Goal: Task Accomplishment & Management: Complete application form

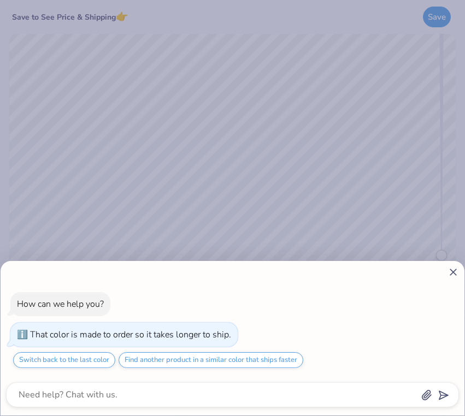
click at [453, 273] on line at bounding box center [453, 272] width 6 height 6
type textarea "x"
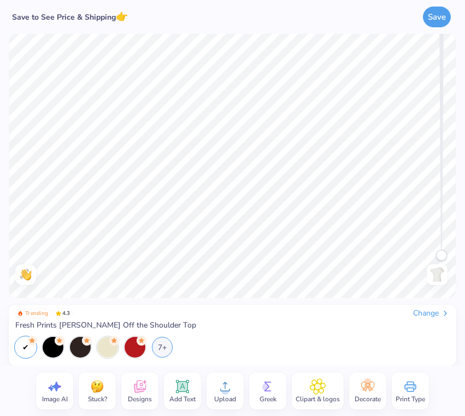
click at [99, 392] on img at bounding box center [97, 387] width 16 height 16
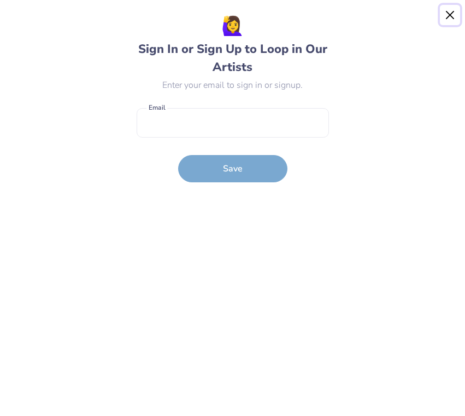
click at [454, 14] on button "Close" at bounding box center [450, 15] width 21 height 21
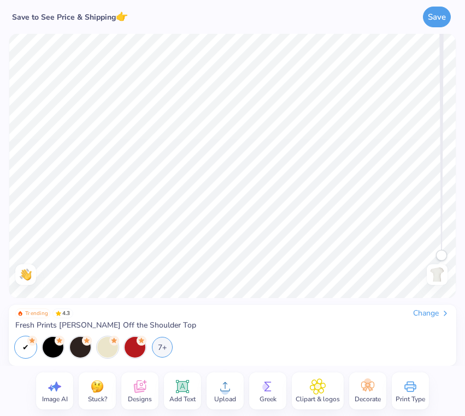
click at [63, 389] on div "Image AI" at bounding box center [54, 391] width 37 height 37
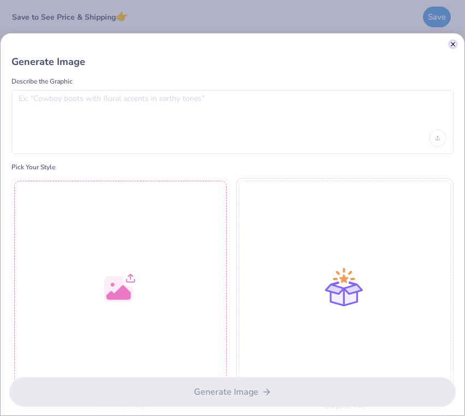
click at [454, 45] on button "Close" at bounding box center [452, 44] width 5 height 5
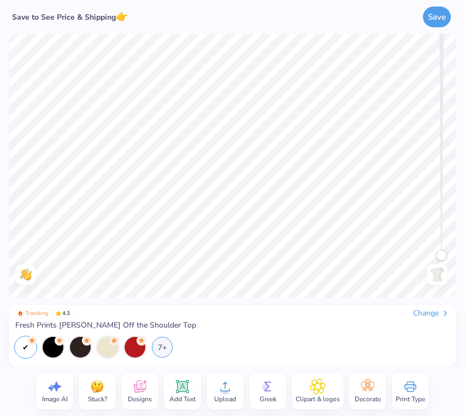
click at [276, 391] on div "Greek" at bounding box center [267, 391] width 37 height 37
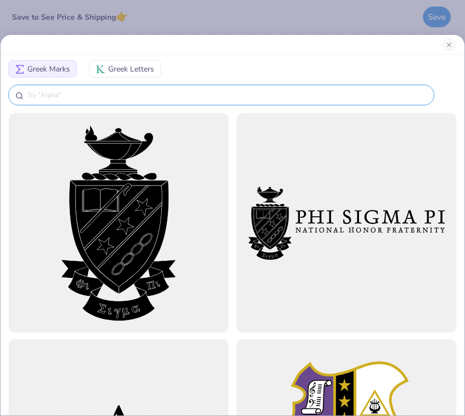
click at [141, 98] on input "text" at bounding box center [226, 95] width 401 height 11
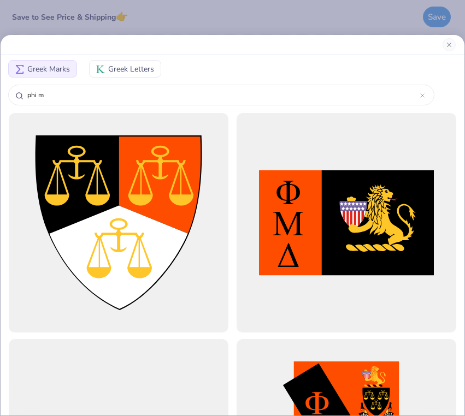
type input "phi mu"
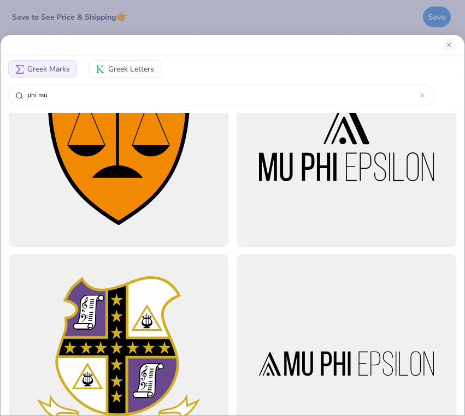
scroll to position [828, 0]
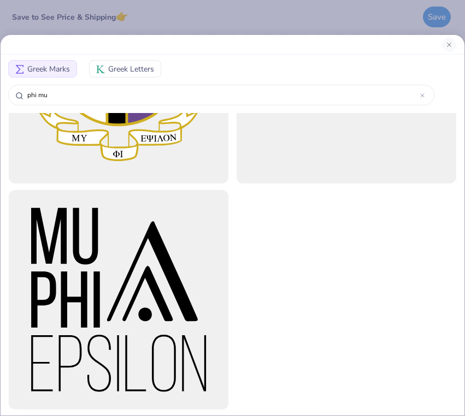
click at [131, 70] on span "Greek Letters" at bounding box center [131, 68] width 46 height 11
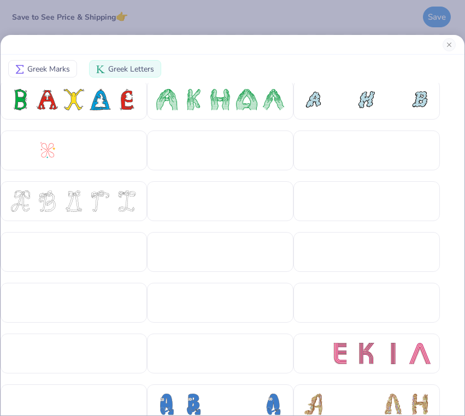
scroll to position [0, 0]
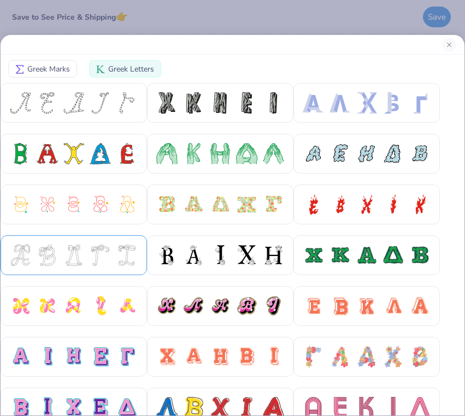
click at [108, 264] on div at bounding box center [100, 255] width 21 height 21
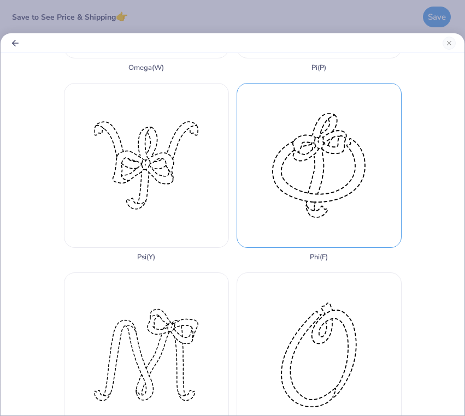
scroll to position [1112, 0]
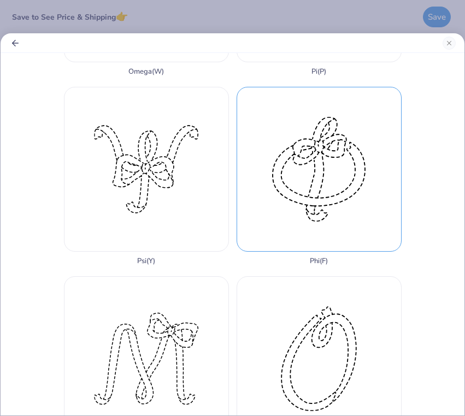
click at [283, 165] on div "Phi ( F )" at bounding box center [319, 176] width 165 height 179
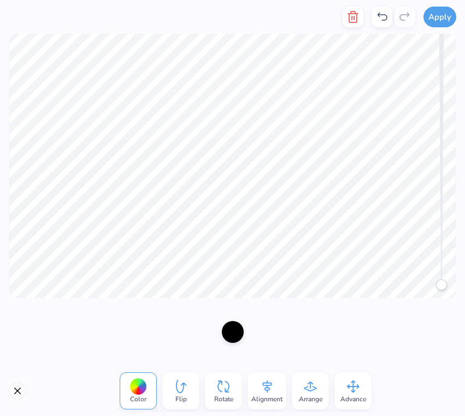
click at [328, 310] on div at bounding box center [232, 332] width 465 height 68
click at [17, 388] on button "Close" at bounding box center [17, 390] width 17 height 17
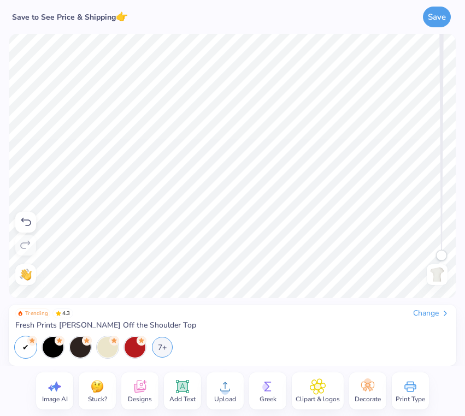
click at [264, 383] on circle at bounding box center [266, 387] width 8 height 8
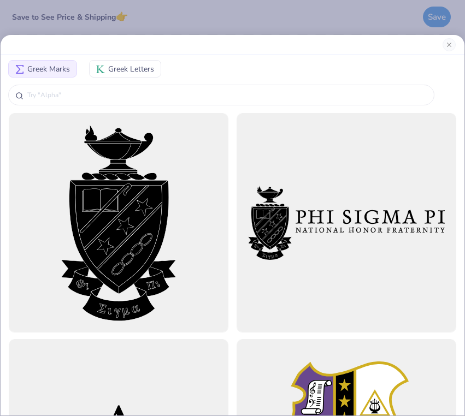
click at [122, 66] on span "Greek Letters" at bounding box center [131, 68] width 46 height 11
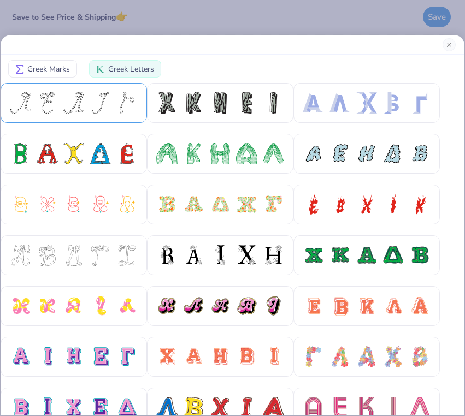
click at [116, 100] on div at bounding box center [126, 102] width 21 height 21
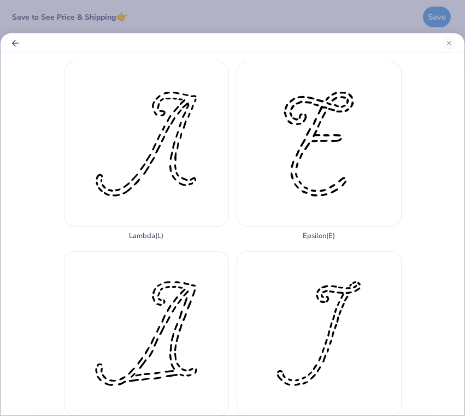
click at [14, 45] on polyline "Back" at bounding box center [14, 43] width 3 height 6
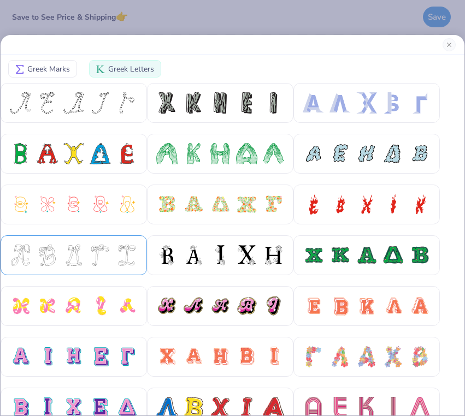
click at [91, 239] on div at bounding box center [74, 255] width 146 height 40
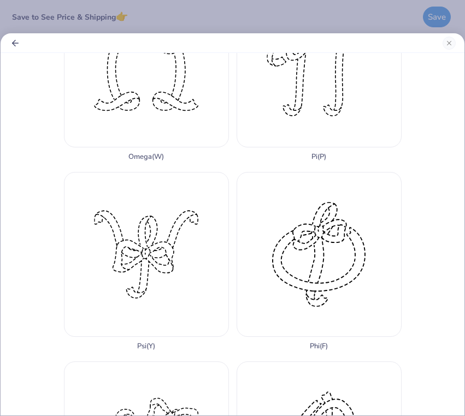
scroll to position [1157, 0]
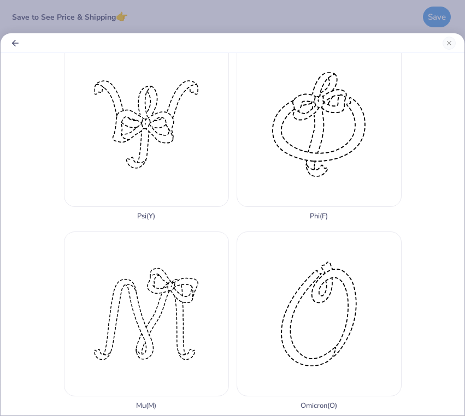
click at [103, 261] on div "Mu ( M )" at bounding box center [146, 321] width 165 height 179
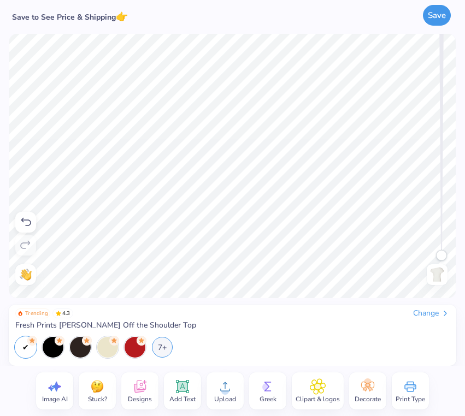
click at [439, 21] on button "Save" at bounding box center [437, 15] width 28 height 21
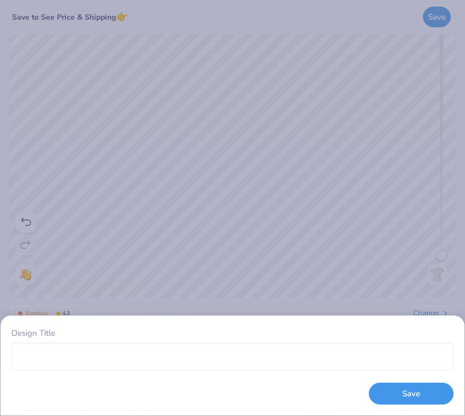
click at [413, 392] on button "Save" at bounding box center [411, 394] width 85 height 22
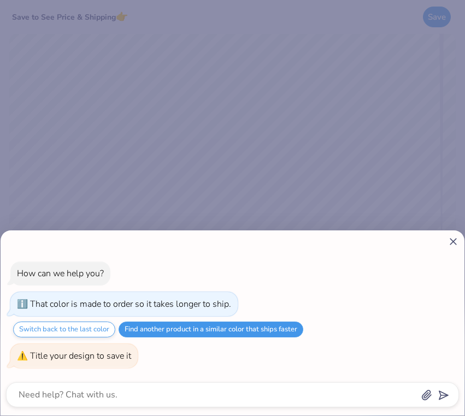
click at [143, 333] on button "Find another product in a similar color that ships faster" at bounding box center [211, 330] width 185 height 16
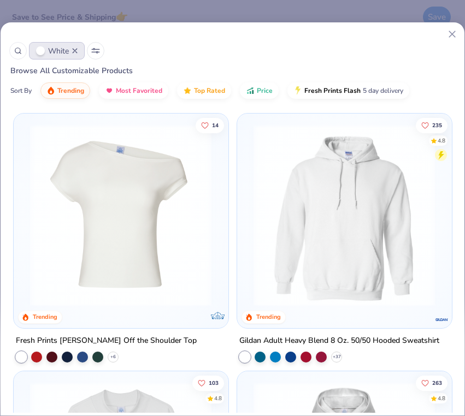
click at [147, 231] on img at bounding box center [121, 216] width 192 height 182
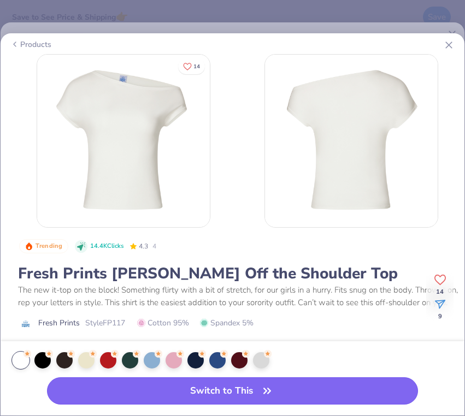
click at [171, 389] on button "Switch to This" at bounding box center [232, 390] width 371 height 27
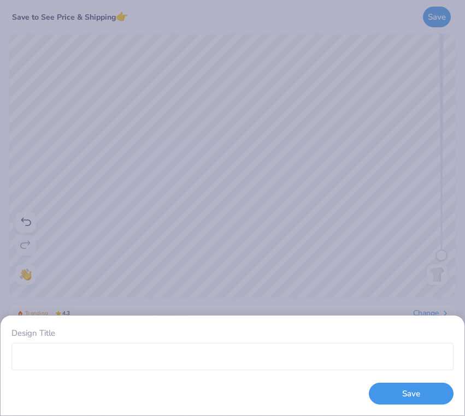
click at [416, 391] on button "Save" at bounding box center [411, 394] width 85 height 22
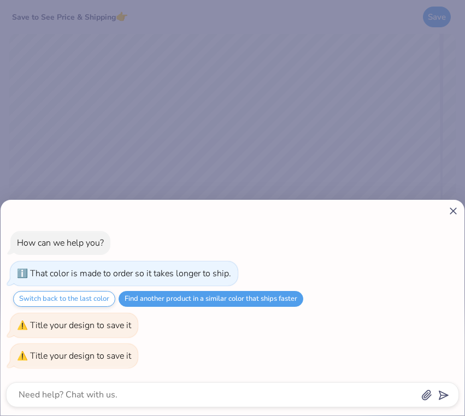
type textarea "x"
type textarea "l"
type textarea "x"
type input "l"
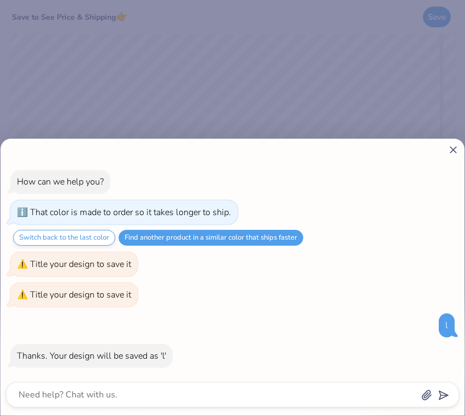
click at [450, 150] on icon at bounding box center [452, 149] width 11 height 11
type textarea "x"
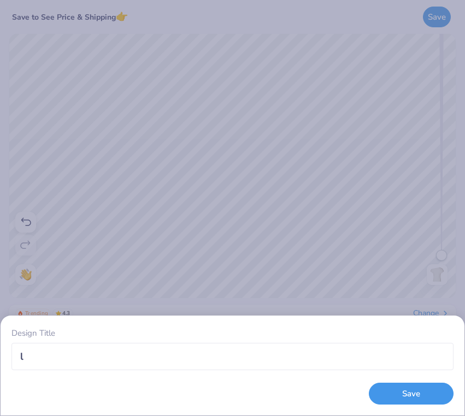
click at [412, 388] on button "Save" at bounding box center [411, 394] width 85 height 22
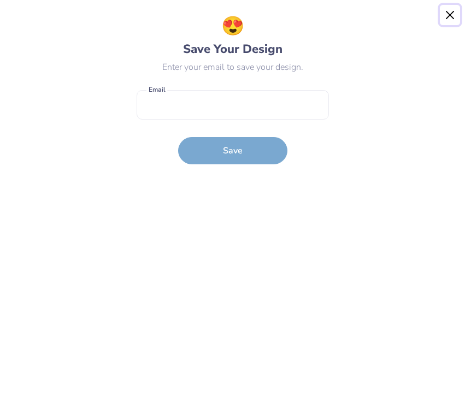
click at [442, 12] on button "Close" at bounding box center [450, 15] width 21 height 21
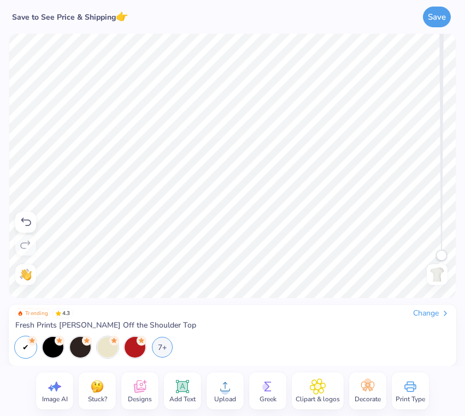
click at [409, 389] on icon at bounding box center [410, 387] width 16 height 16
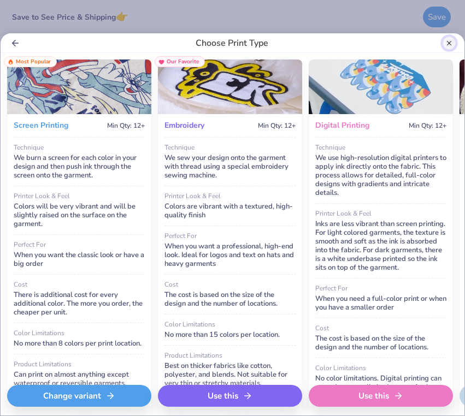
click at [451, 43] on button "Close" at bounding box center [448, 43] width 13 height 13
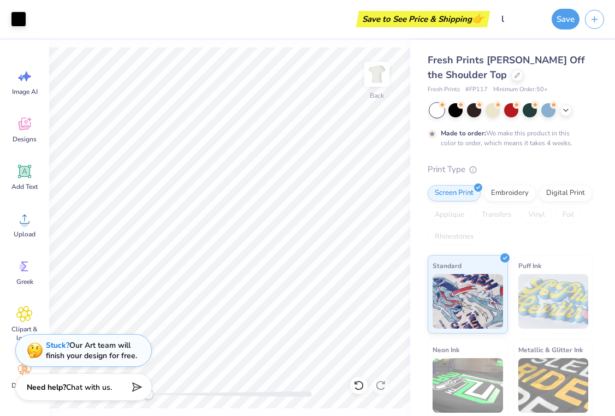
click at [464, 28] on div "Save" at bounding box center [566, 19] width 28 height 21
click at [464, 21] on button "Save" at bounding box center [566, 17] width 28 height 21
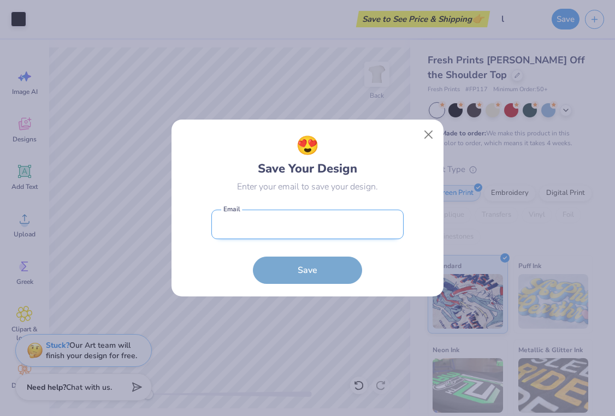
click at [325, 216] on input "email" at bounding box center [307, 225] width 192 height 30
type input "[EMAIL_ADDRESS][DOMAIN_NAME]"
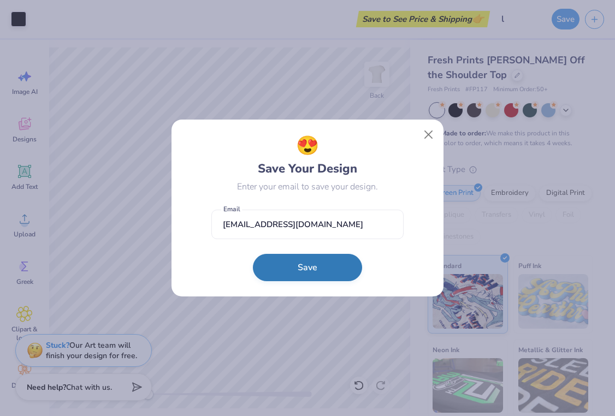
click at [285, 278] on button "Save" at bounding box center [307, 267] width 109 height 27
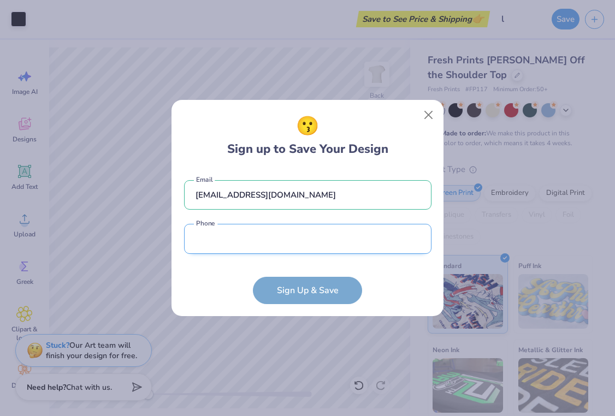
click at [214, 234] on input "tel" at bounding box center [307, 239] width 247 height 30
type input "(178) 661-0891"
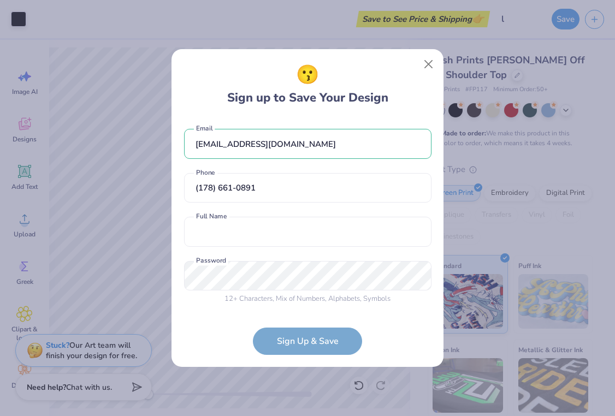
click at [291, 293] on div "12 + Characters , Mix of Numbers , Alphabets , Symbols Password is a required f…" at bounding box center [307, 283] width 247 height 44
click at [256, 240] on input "text" at bounding box center [307, 232] width 247 height 30
type input "[PERSON_NAME]"
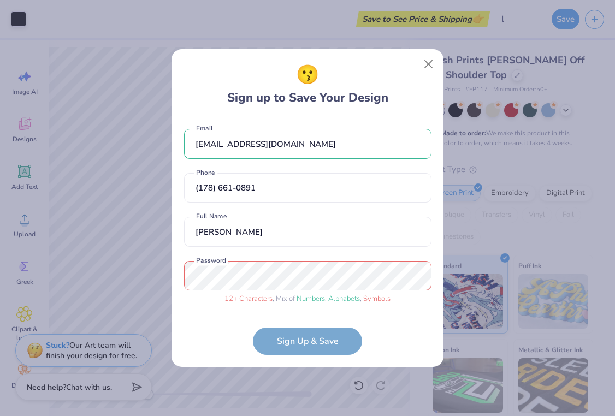
click at [317, 347] on form "[EMAIL_ADDRESS][DOMAIN_NAME] Email [PHONE_NUMBER] Phone [PERSON_NAME] Full Name…" at bounding box center [307, 236] width 247 height 237
click at [286, 339] on form "[EMAIL_ADDRESS][DOMAIN_NAME] Email [PHONE_NUMBER] Phone [PERSON_NAME] Full Name…" at bounding box center [307, 236] width 247 height 237
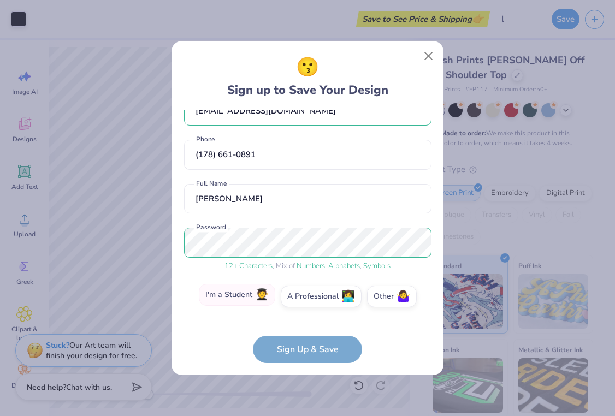
click at [247, 296] on label "I'm a Student 🧑‍🎓" at bounding box center [237, 295] width 76 height 22
click at [304, 321] on input "I'm a Student 🧑‍🎓" at bounding box center [307, 324] width 7 height 7
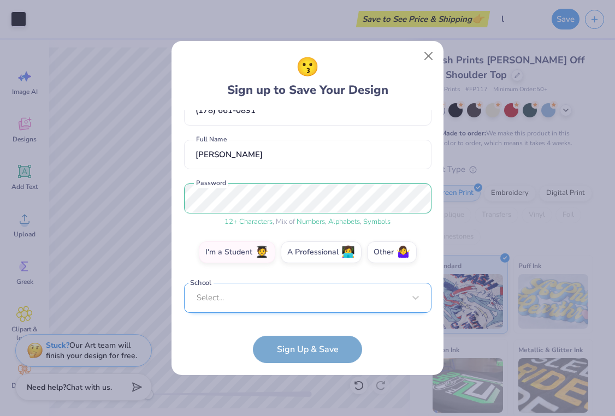
click at [272, 305] on div "Select..." at bounding box center [307, 298] width 247 height 30
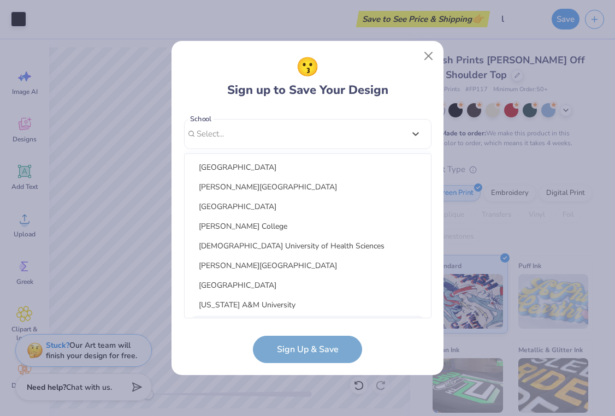
click at [215, 345] on form "[EMAIL_ADDRESS][DOMAIN_NAME] Email [PHONE_NUMBER] Phone [PERSON_NAME] Full Name…" at bounding box center [307, 236] width 247 height 253
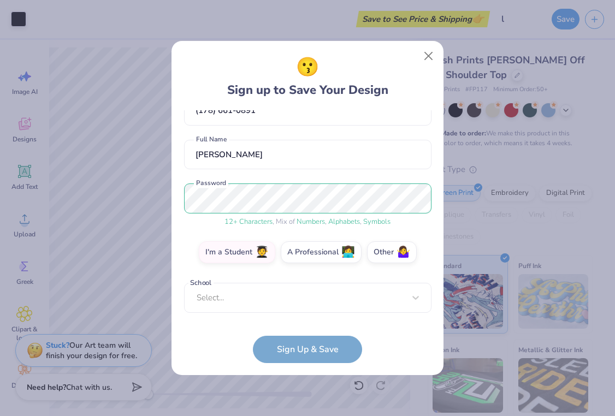
click at [288, 345] on form "[EMAIL_ADDRESS][DOMAIN_NAME] Email [PHONE_NUMBER] Phone [PERSON_NAME] Full Name…" at bounding box center [307, 236] width 247 height 253
click at [257, 310] on div "Select..." at bounding box center [307, 298] width 247 height 30
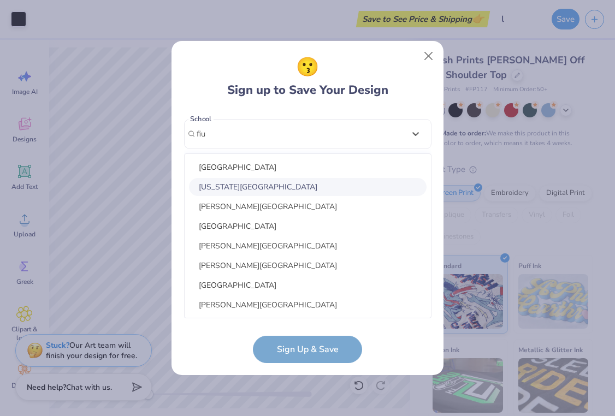
click at [321, 186] on div "[US_STATE][GEOGRAPHIC_DATA]" at bounding box center [308, 187] width 238 height 18
type input "fiu"
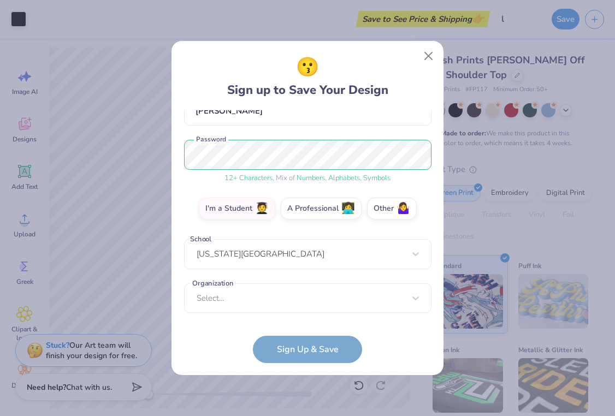
scroll to position [113, 0]
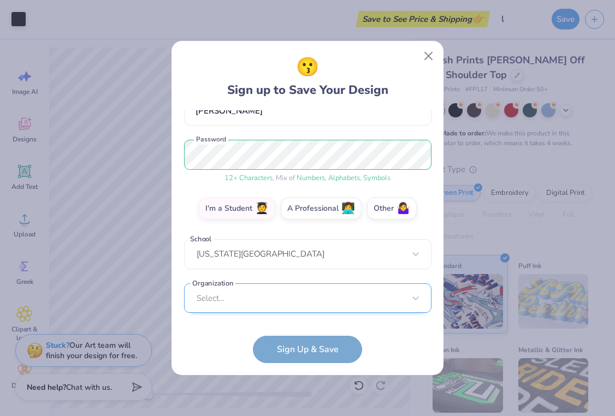
click at [310, 299] on div "Select..." at bounding box center [307, 298] width 247 height 30
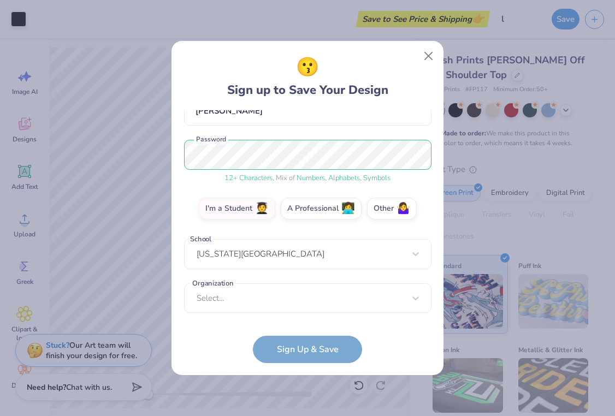
click at [232, 353] on form "[EMAIL_ADDRESS][DOMAIN_NAME] Email [PHONE_NUMBER] Phone [PERSON_NAME] Full Name…" at bounding box center [307, 236] width 247 height 253
click at [291, 350] on form "[EMAIL_ADDRESS][DOMAIN_NAME] Email [PHONE_NUMBER] Phone [PERSON_NAME] Full Name…" at bounding box center [307, 236] width 247 height 253
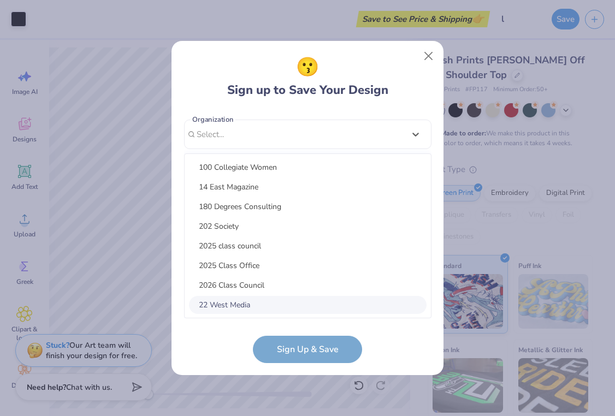
click at [265, 308] on div "option focused, 8 of 30. 30 results available. Use Up and Down to choose option…" at bounding box center [307, 219] width 247 height 199
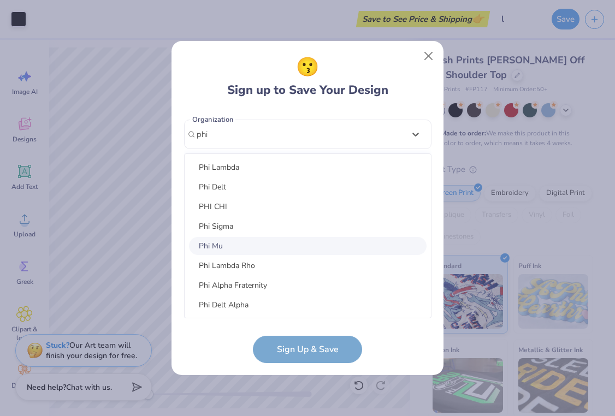
click at [244, 246] on div "Phi Mu" at bounding box center [308, 246] width 238 height 18
type input "phi"
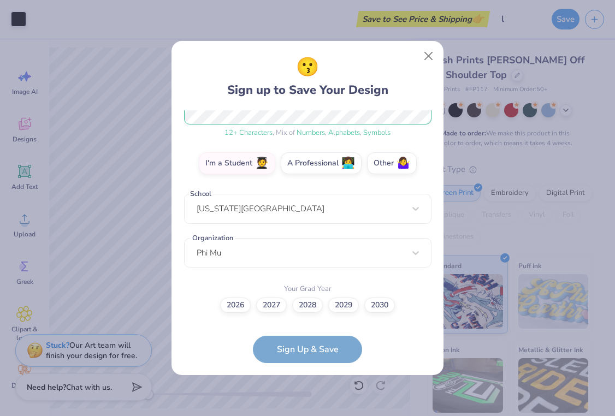
scroll to position [158, 0]
click at [273, 306] on label "2027" at bounding box center [271, 304] width 31 height 15
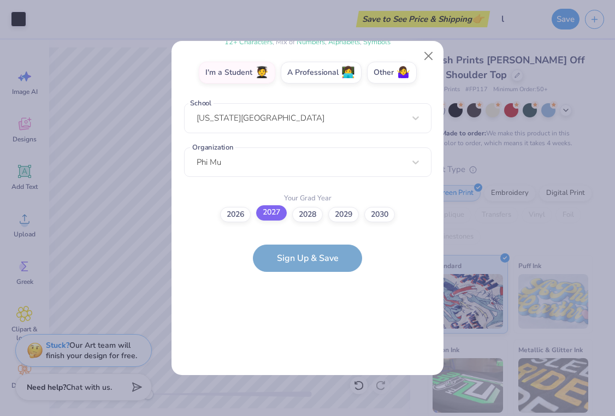
scroll to position [0, 0]
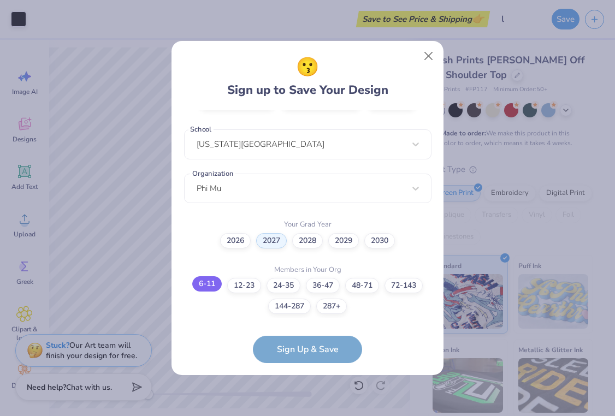
click at [209, 286] on label "6-11" at bounding box center [206, 283] width 29 height 15
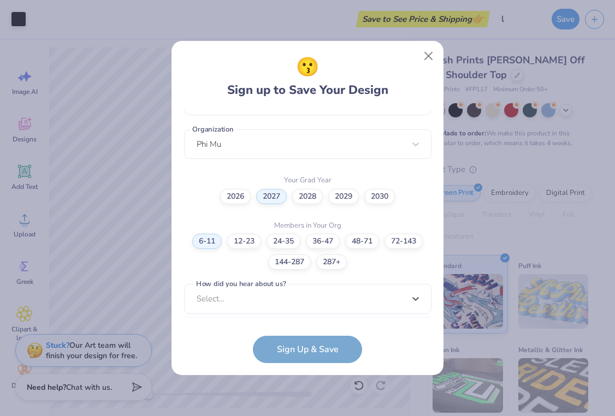
scroll to position [431, 0]
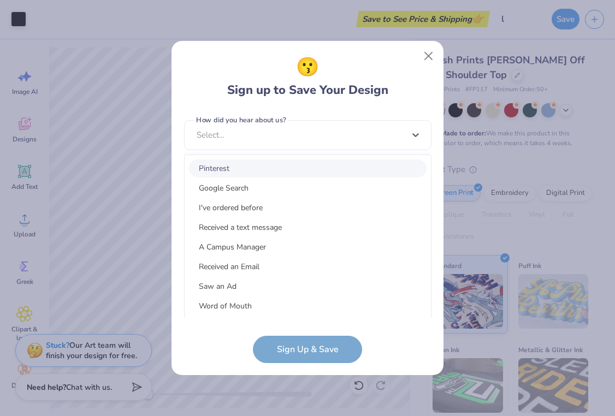
click at [258, 309] on div "option Pinterest focused, 1 of 15. 15 results available. Use Up and Down to cho…" at bounding box center [307, 219] width 247 height 199
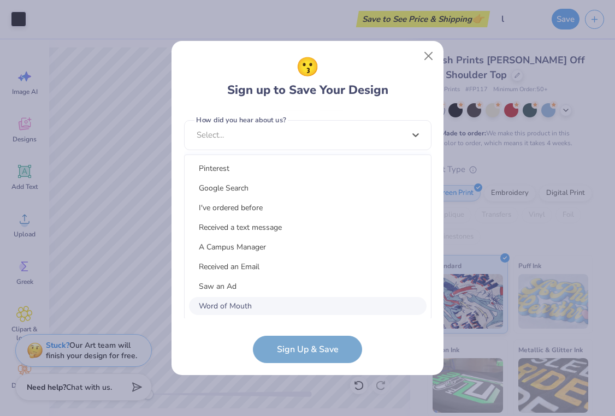
click at [259, 305] on div "Word of Mouth" at bounding box center [308, 306] width 238 height 18
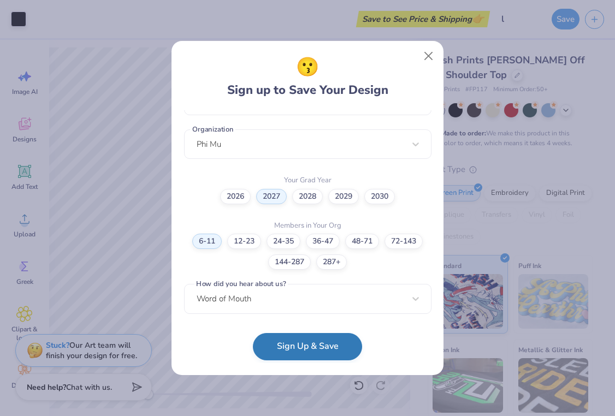
click at [295, 353] on button "Sign Up & Save" at bounding box center [307, 346] width 109 height 27
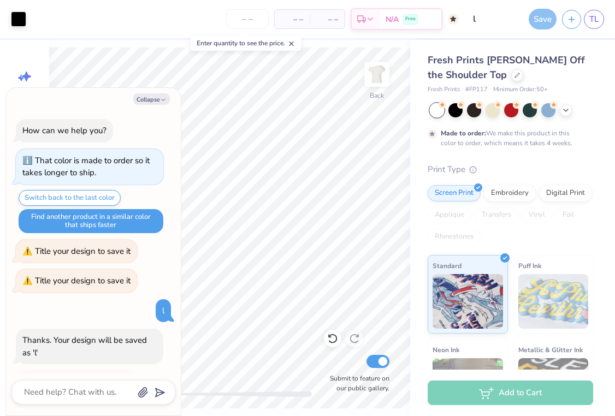
scroll to position [28, 0]
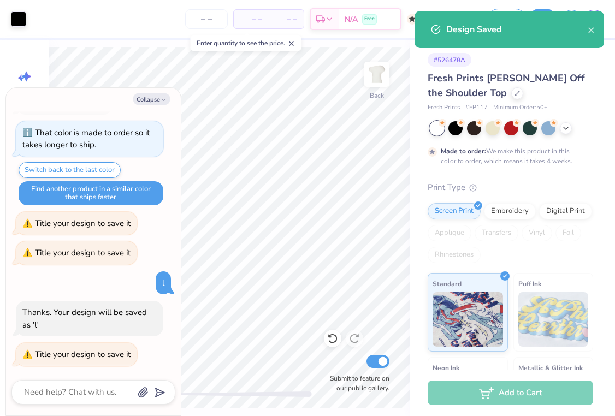
click at [464, 397] on div "Add to Cart" at bounding box center [511, 393] width 166 height 25
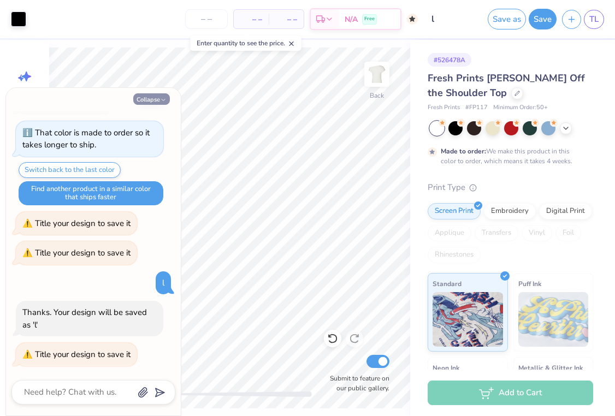
click at [147, 102] on button "Collapse" at bounding box center [151, 98] width 37 height 11
type textarea "x"
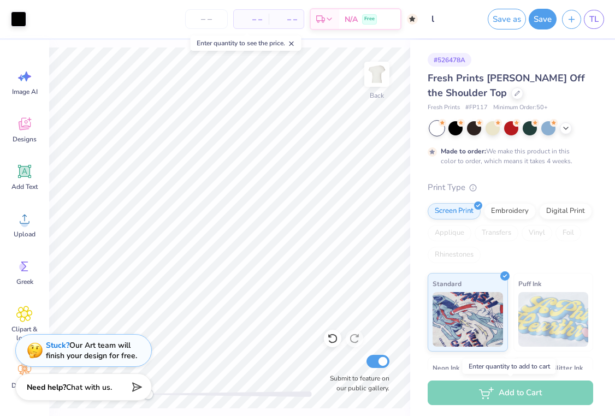
click at [464, 393] on div "Add to Cart" at bounding box center [511, 393] width 166 height 25
click at [464, 127] on icon at bounding box center [566, 127] width 9 height 9
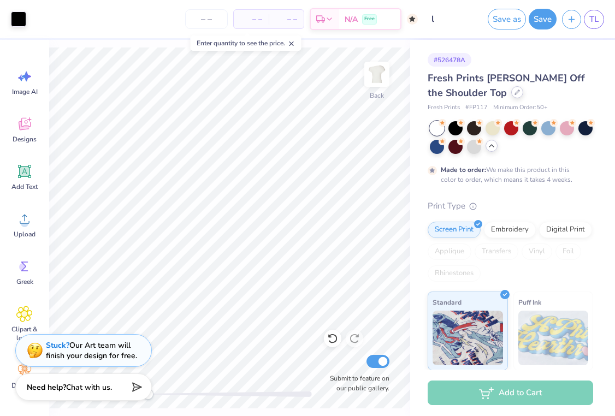
click at [464, 93] on icon at bounding box center [517, 92] width 5 height 5
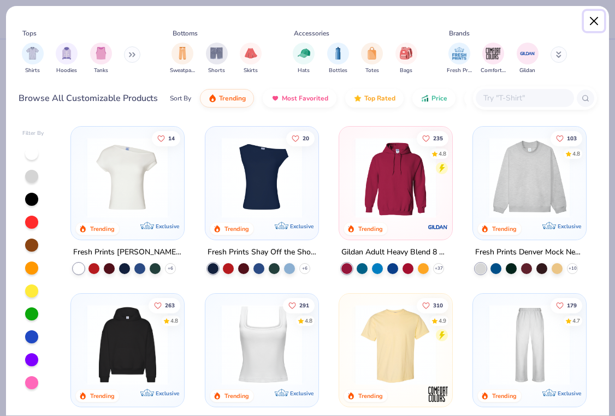
click at [464, 18] on button "Close" at bounding box center [594, 21] width 21 height 21
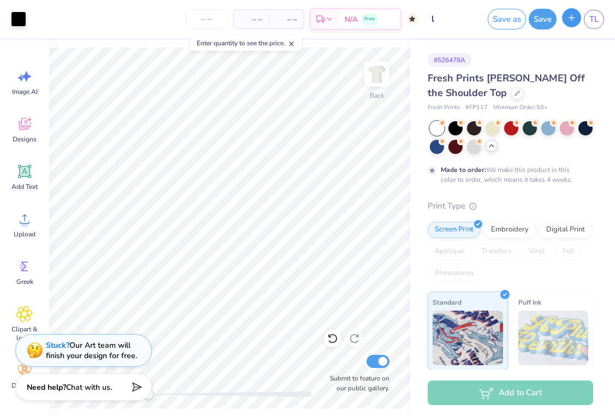
click at [464, 23] on button "button" at bounding box center [571, 17] width 19 height 19
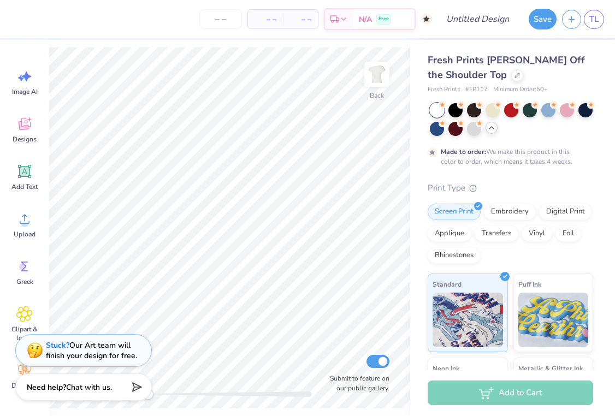
click at [279, 19] on div "– – Per Item" at bounding box center [265, 19] width 35 height 19
click at [265, 17] on span "– –" at bounding box center [266, 19] width 22 height 11
click at [208, 22] on input "number" at bounding box center [220, 19] width 43 height 20
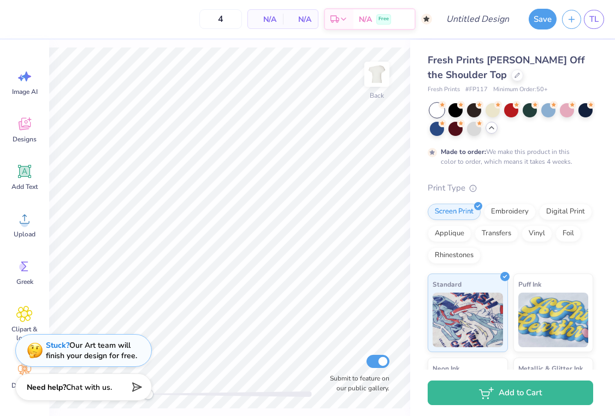
type input "50"
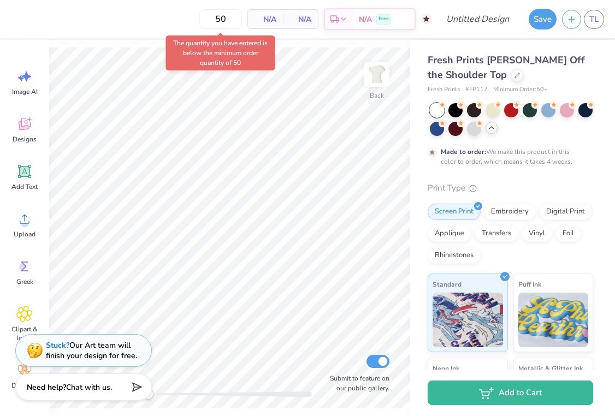
click at [464, 85] on span "Minimum Order: 50 +" at bounding box center [520, 89] width 55 height 9
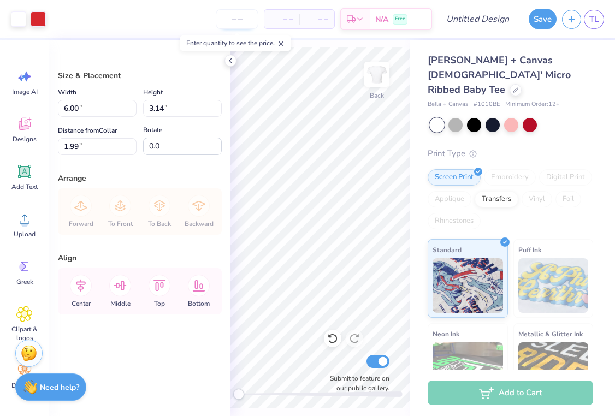
click at [245, 22] on input "number" at bounding box center [237, 19] width 43 height 20
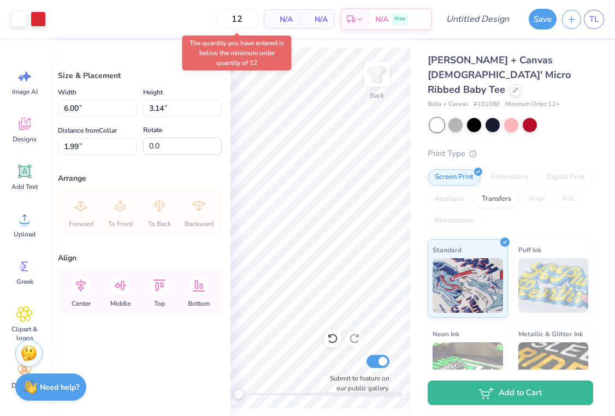
click at [486, 39] on div "Art colors 12 N/A Per Item N/A Total Est. Delivery N/A Free Design Title Save T…" at bounding box center [307, 208] width 615 height 416
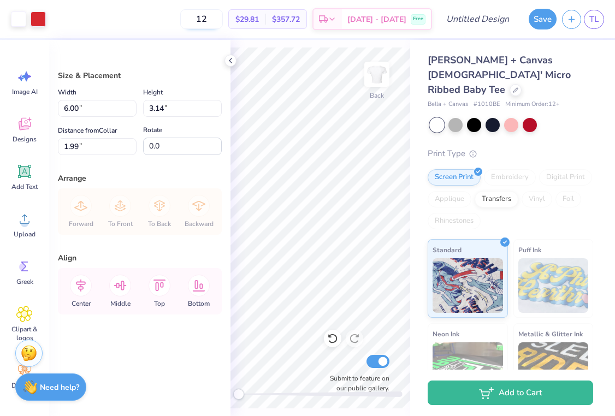
click at [218, 14] on input "12" at bounding box center [201, 19] width 43 height 20
type input "12"
click at [176, 23] on div "12 $29.81 Per Item $357.72 Total Est. Delivery Oct 11 - 14 Free" at bounding box center [241, 19] width 381 height 38
click at [593, 26] on link "TL" at bounding box center [594, 19] width 20 height 19
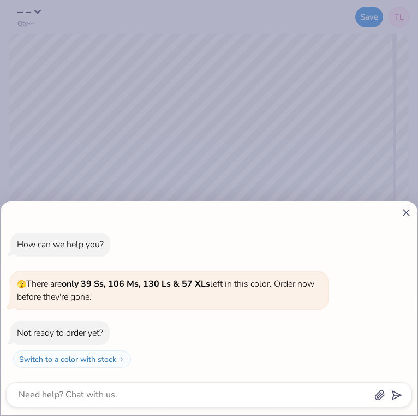
click at [407, 216] on icon at bounding box center [406, 212] width 11 height 11
type textarea "x"
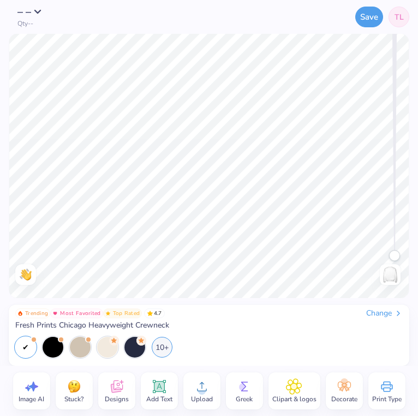
click at [35, 19] on div "– – Qty --" at bounding box center [28, 17] width 39 height 21
click at [35, 12] on button "– –" at bounding box center [32, 9] width 31 height 11
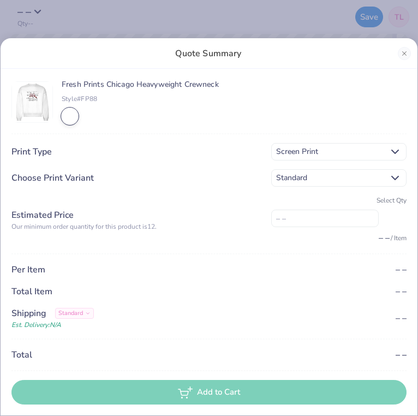
click at [296, 185] on div "Standard" at bounding box center [338, 177] width 135 height 17
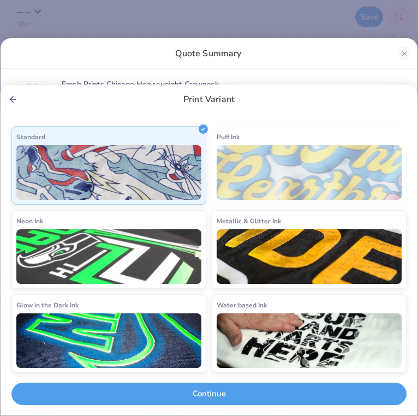
click at [9, 98] on icon "Back" at bounding box center [13, 99] width 10 height 10
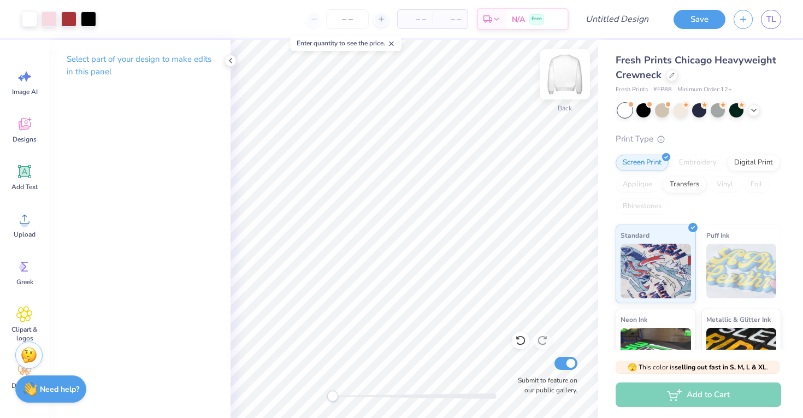
click at [418, 74] on img at bounding box center [565, 74] width 44 height 44
click at [418, 68] on img at bounding box center [565, 74] width 44 height 44
